Goal: Use online tool/utility: Utilize a website feature to perform a specific function

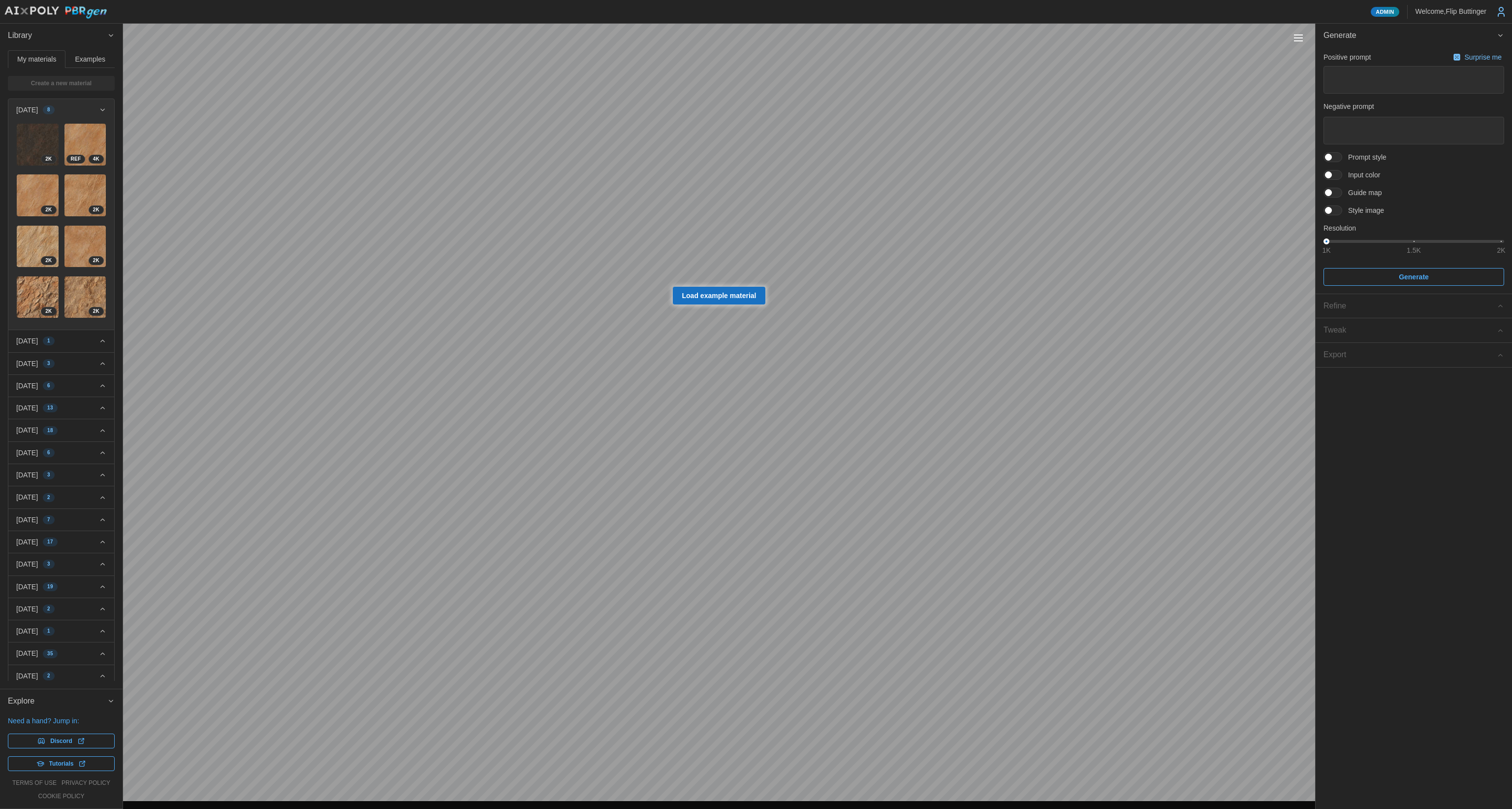
click at [1301, 38] on div "Toggle viewport controls" at bounding box center [1298, 37] width 9 height 1
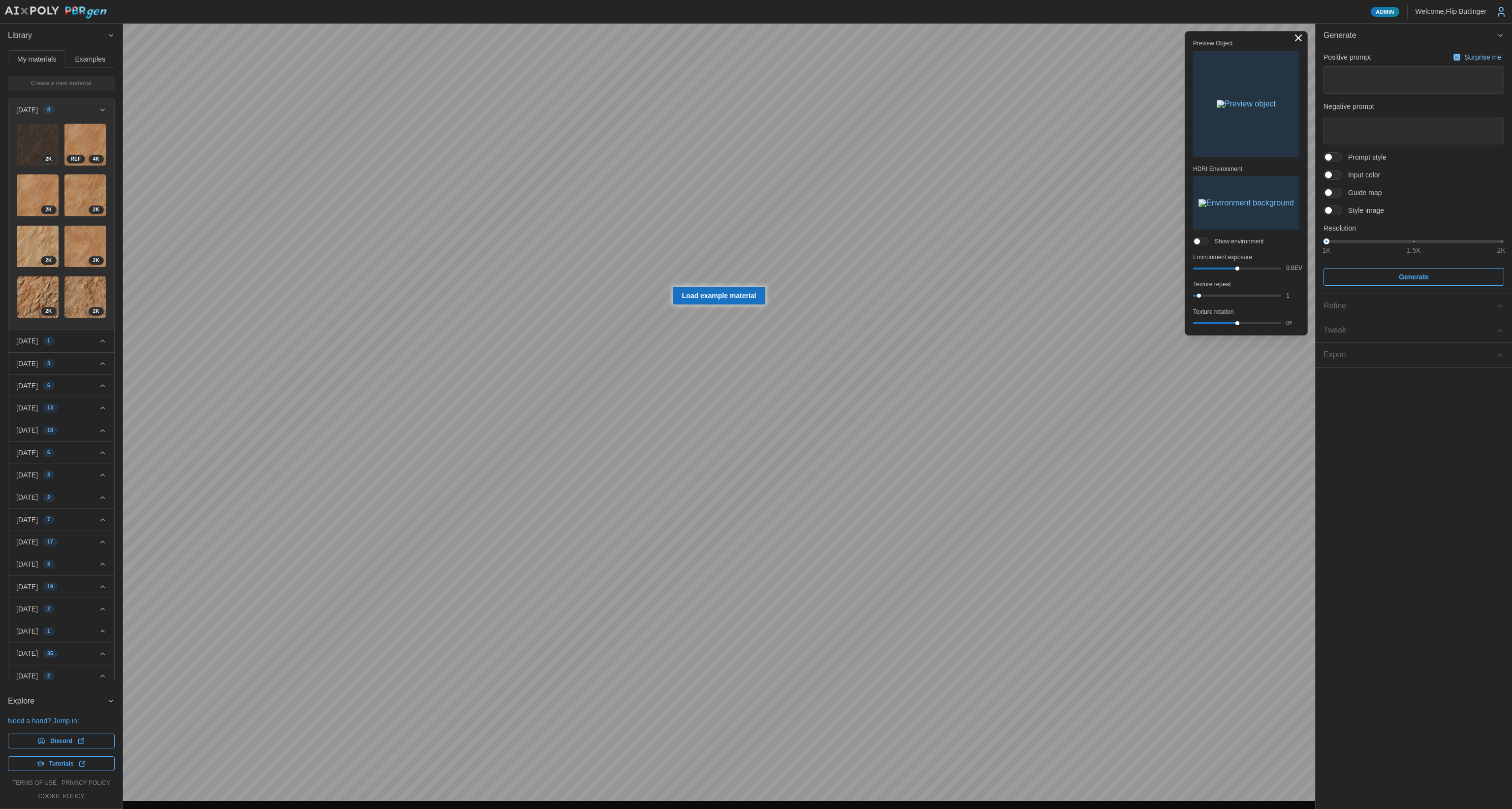
click at [719, 293] on span "Load example material" at bounding box center [720, 295] width 75 height 16
type textarea "*"
type textarea "**********"
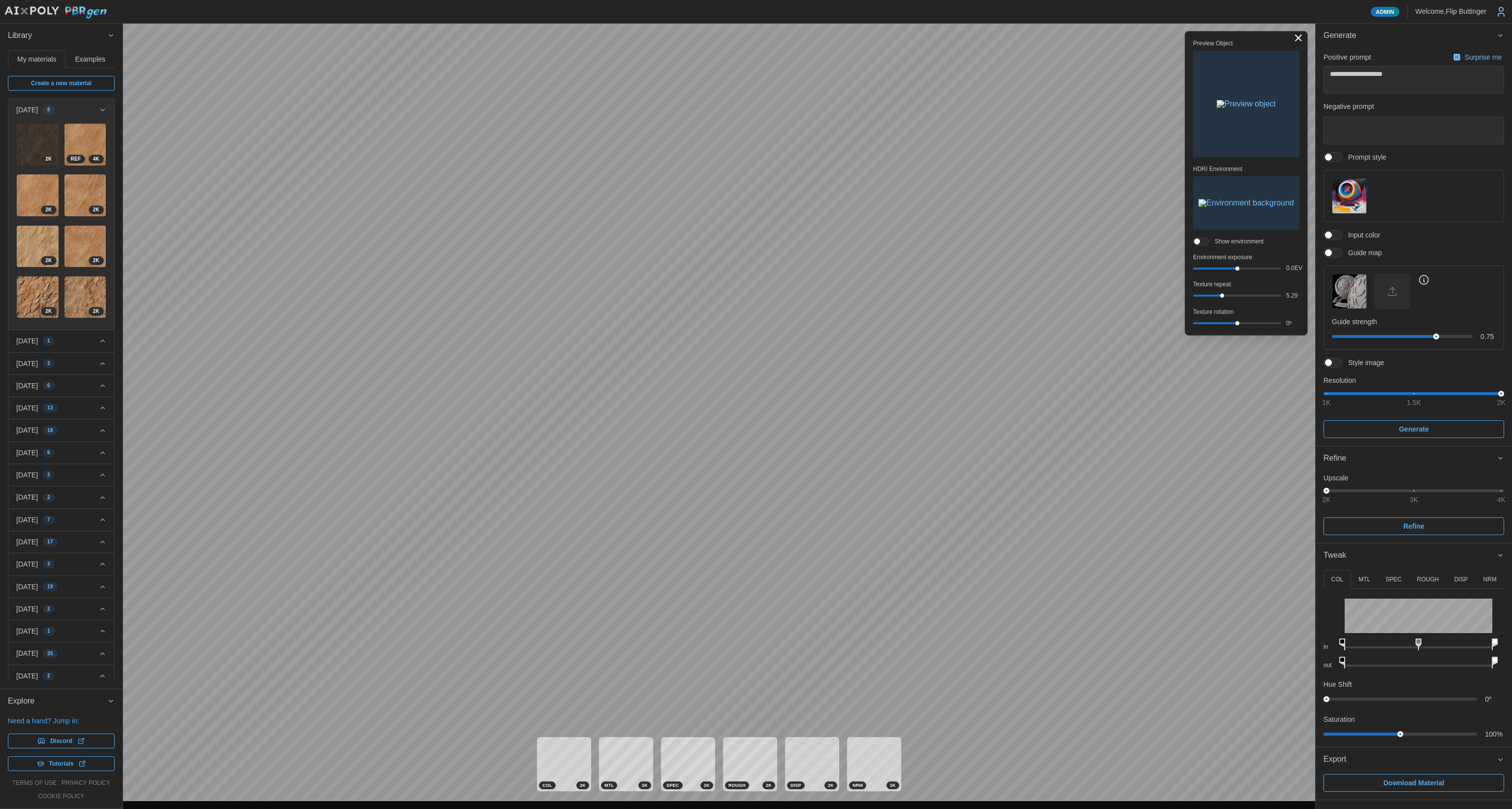
drag, startPoint x: 1199, startPoint y: 295, endPoint x: 1194, endPoint y: 298, distance: 5.8
click at [1223, 292] on div "5.29" at bounding box center [1246, 295] width 106 height 9
drag, startPoint x: 1223, startPoint y: 295, endPoint x: 1202, endPoint y: 297, distance: 21.1
click at [1204, 298] on div "1.36" at bounding box center [1246, 295] width 106 height 9
click at [1239, 108] on img "button" at bounding box center [1247, 104] width 59 height 8
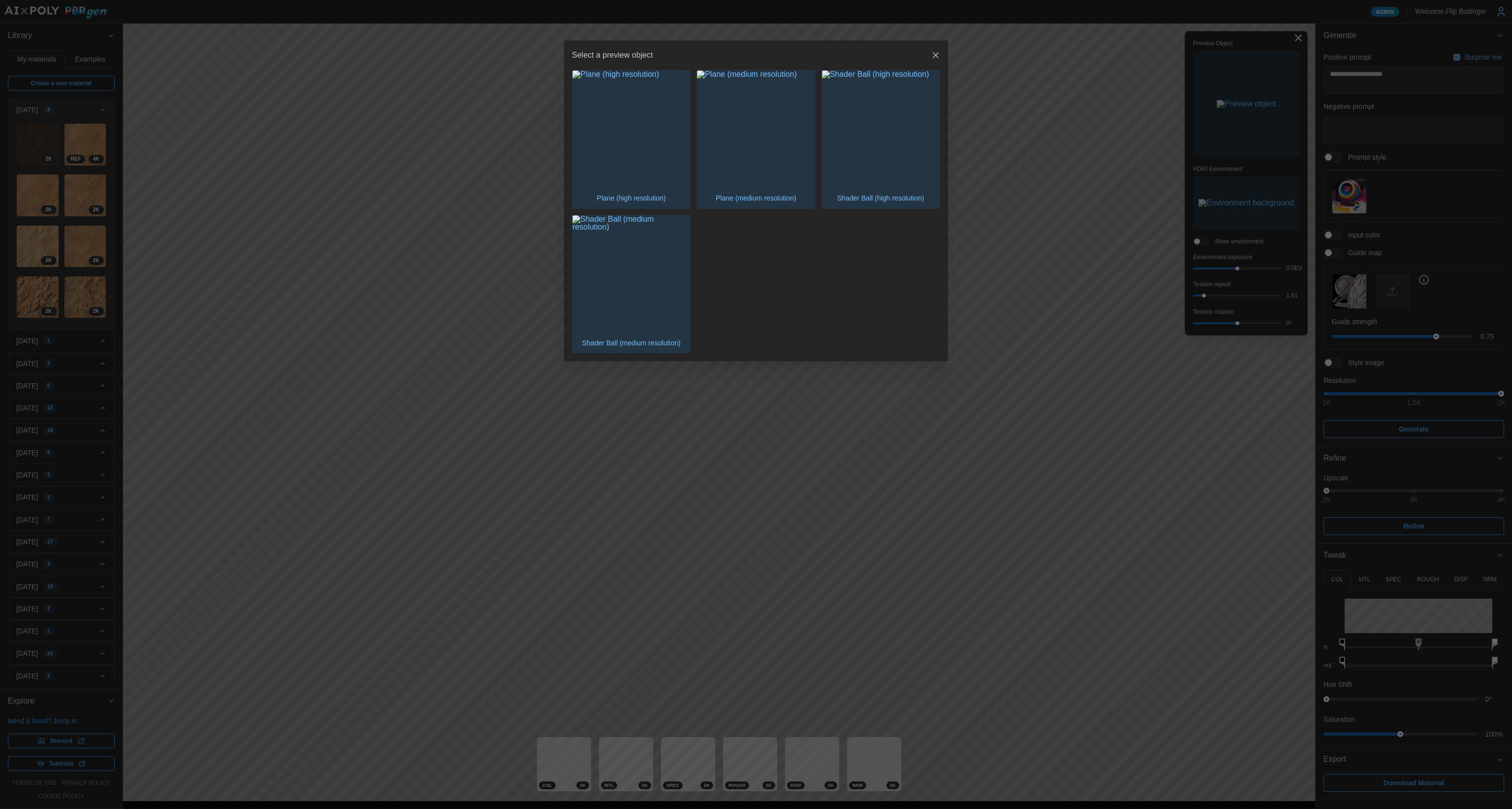
click at [630, 154] on img "button" at bounding box center [631, 128] width 118 height 118
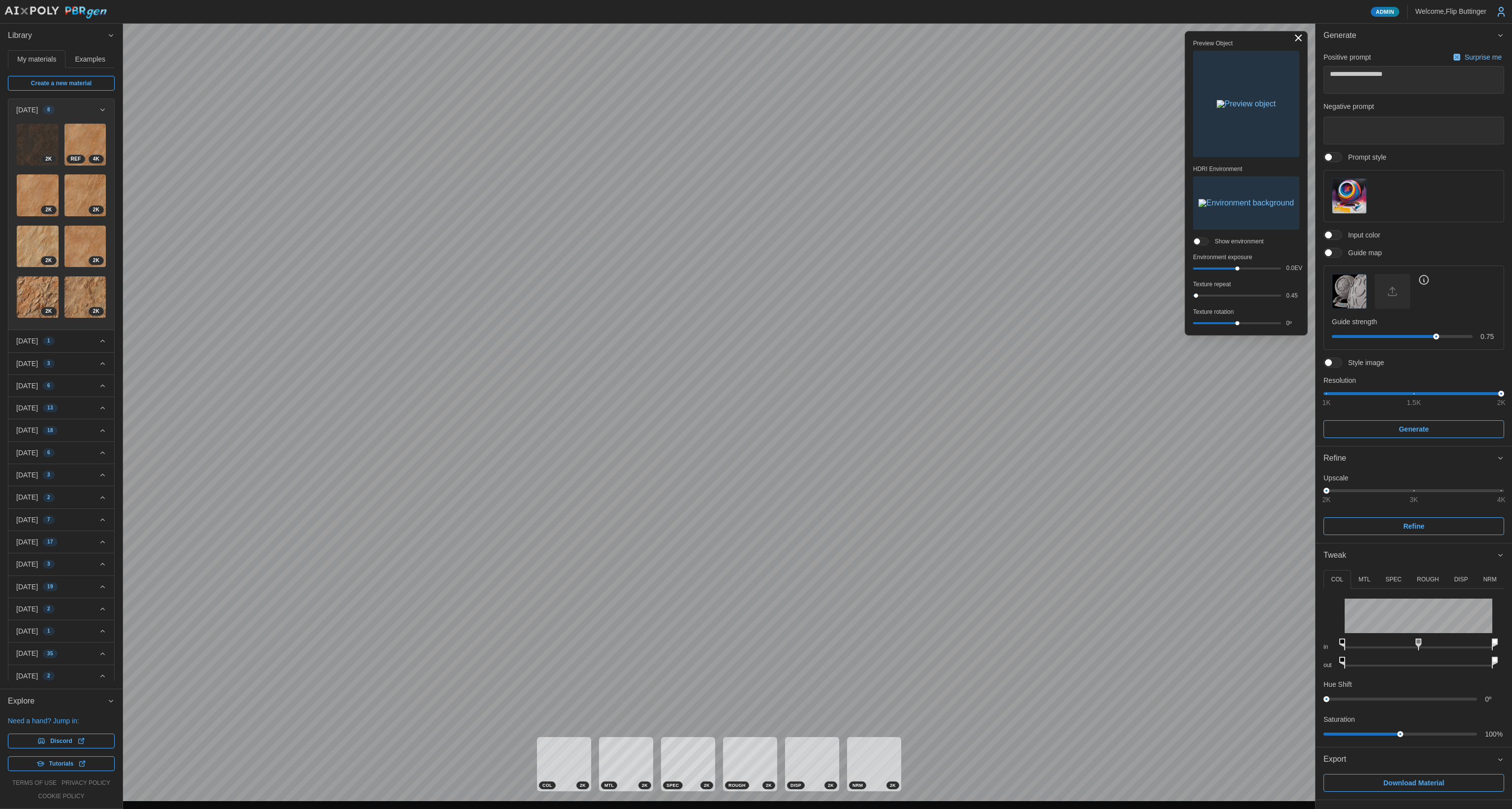
drag, startPoint x: 1203, startPoint y: 297, endPoint x: 1190, endPoint y: 297, distance: 13.0
click at [1196, 296] on div at bounding box center [1196, 295] width 4 height 4
click at [1105, 705] on div "Admin Welcome, [GEOGRAPHIC_DATA] Buttinger Library My materials Examples Create…" at bounding box center [756, 404] width 1512 height 809
type textarea "*"
